Goal: Task Accomplishment & Management: Use online tool/utility

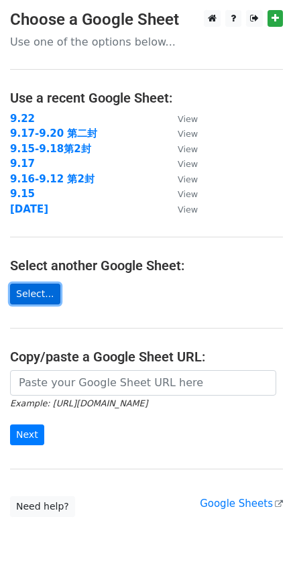
click at [38, 287] on link "Select..." at bounding box center [35, 293] width 50 height 21
click at [30, 301] on link "Select..." at bounding box center [35, 293] width 50 height 21
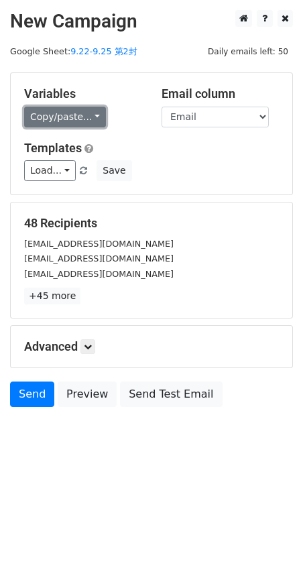
click at [92, 115] on link "Copy/paste..." at bounding box center [65, 117] width 82 height 21
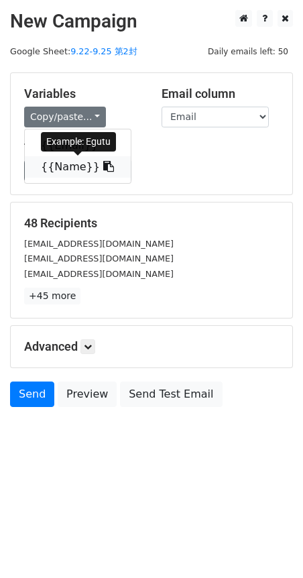
click at [70, 170] on link "{{Name}}" at bounding box center [78, 166] width 106 height 21
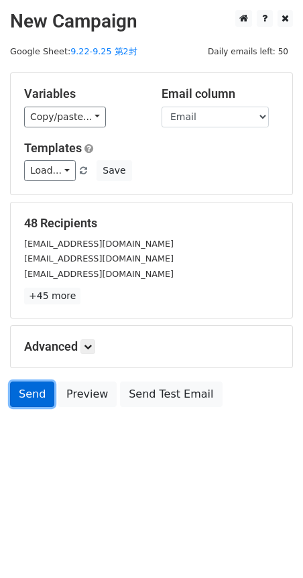
click at [25, 399] on link "Send" at bounding box center [32, 393] width 44 height 25
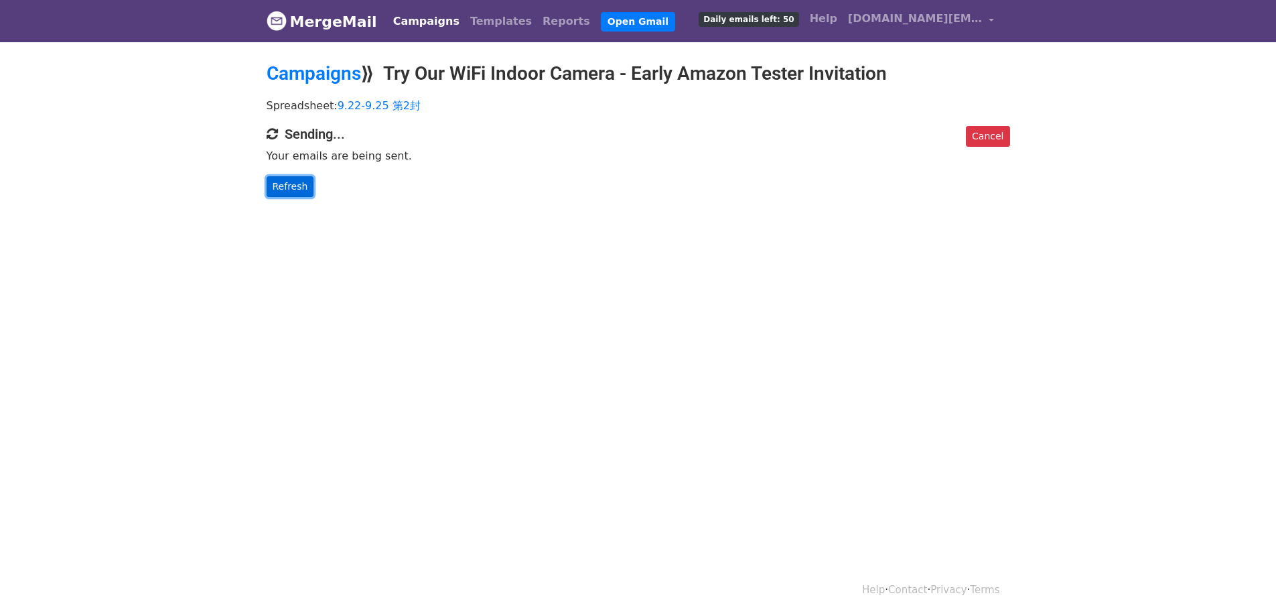
click at [297, 187] on link "Refresh" at bounding box center [291, 186] width 48 height 21
